Goal: Information Seeking & Learning: Learn about a topic

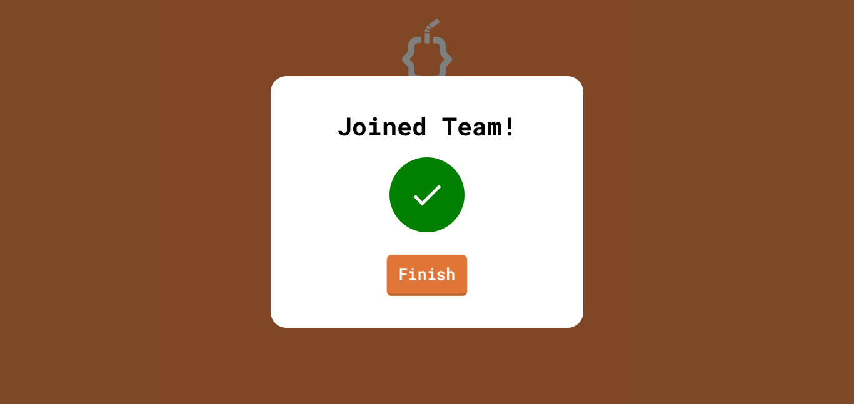
click at [434, 286] on link "Finish" at bounding box center [427, 275] width 81 height 41
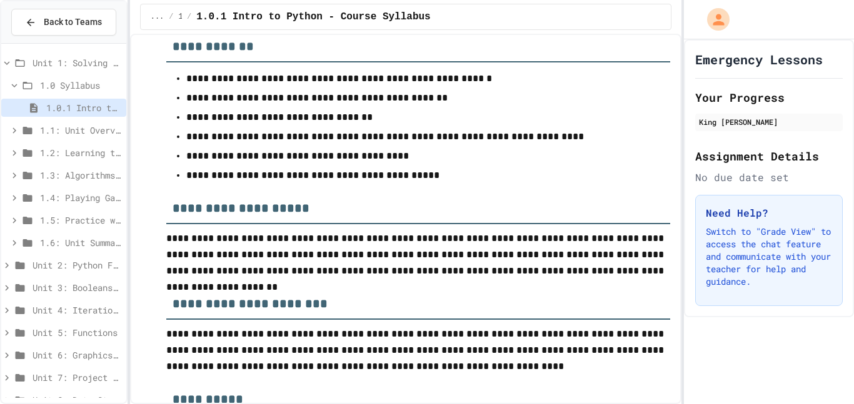
scroll to position [343, 0]
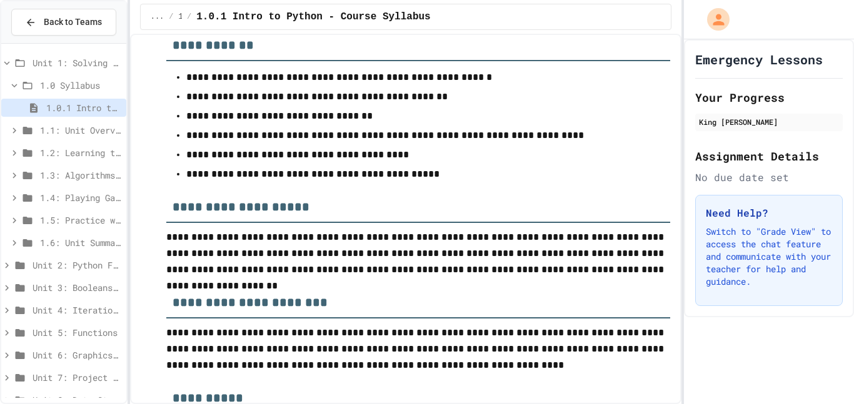
click at [66, 169] on span "1.3: Algorithms - from Pseudocode to Flowcharts" at bounding box center [80, 175] width 81 height 13
click at [48, 134] on span "1.1: Unit Overview" at bounding box center [80, 130] width 81 height 13
click at [45, 158] on div "1.1.1: Unit Overview" at bounding box center [63, 153] width 125 height 18
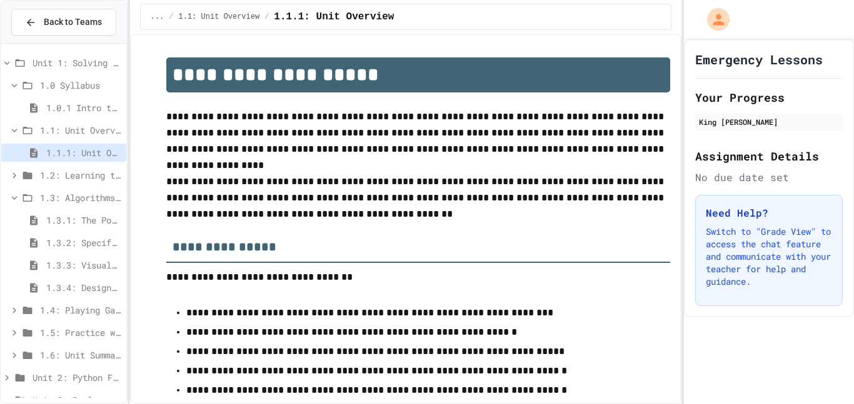
click at [69, 185] on div "1.2: Learning to Solve Hard Problems" at bounding box center [63, 177] width 125 height 23
click at [54, 181] on span "1.2: Learning to Solve Hard Problems" at bounding box center [80, 175] width 81 height 13
click at [65, 203] on span "1.2.1: The Growth Mindset" at bounding box center [83, 197] width 75 height 13
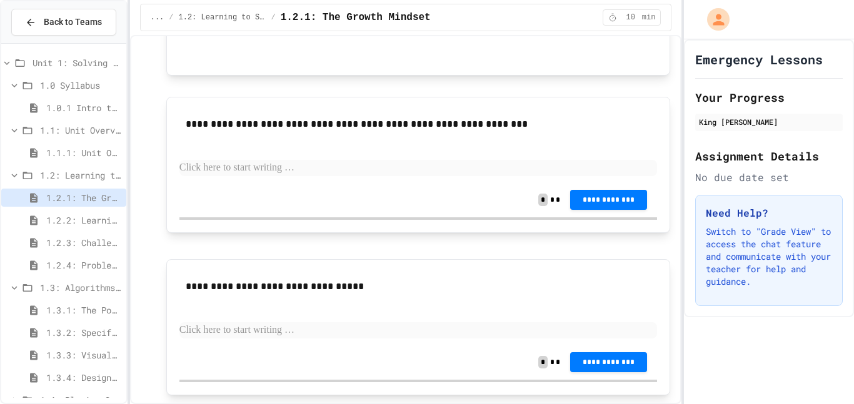
scroll to position [902, 0]
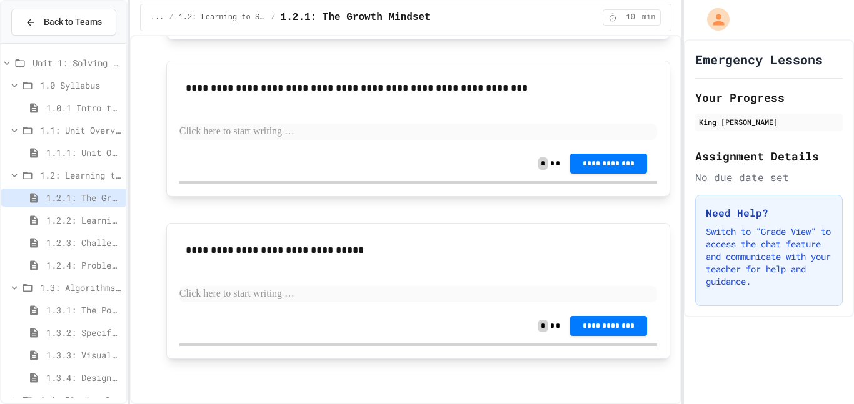
click at [83, 220] on span "1.2.2: Learning to Solve Hard Problems" at bounding box center [83, 220] width 75 height 13
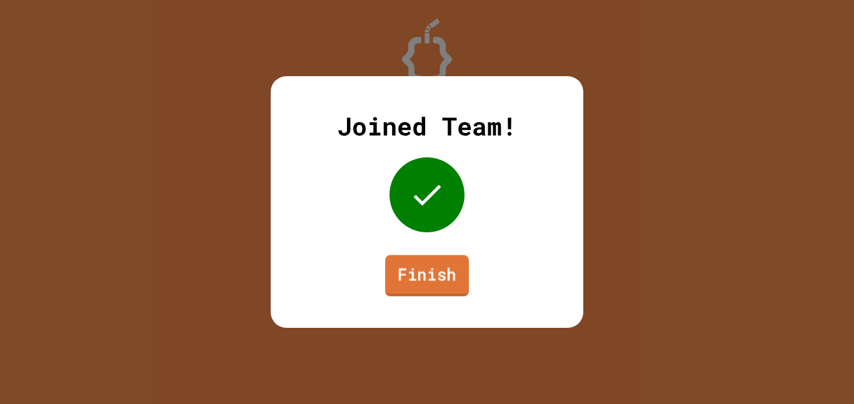
click at [449, 283] on link "Finish" at bounding box center [427, 275] width 84 height 41
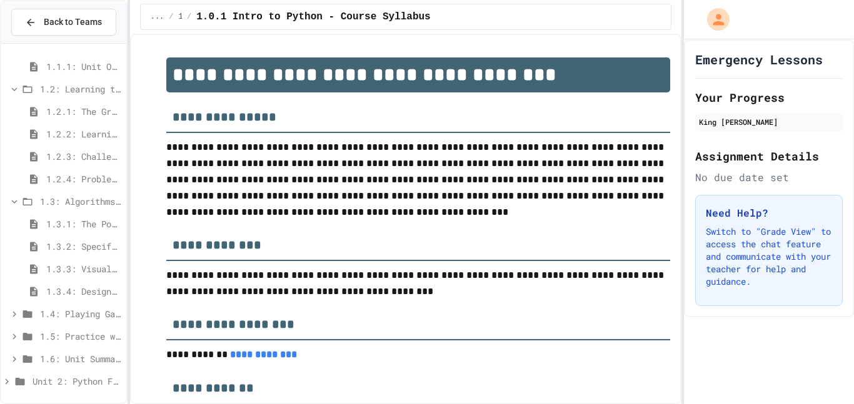
scroll to position [89, 0]
